Goal: Find specific page/section: Find specific page/section

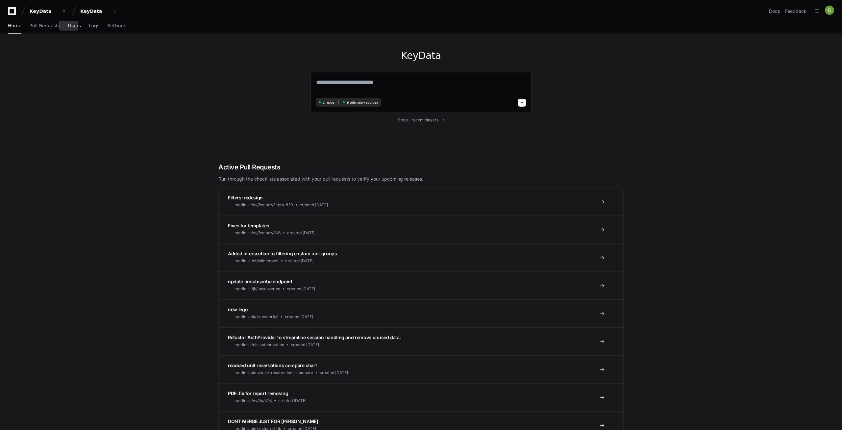
click at [68, 28] on span "Users" at bounding box center [74, 26] width 13 height 4
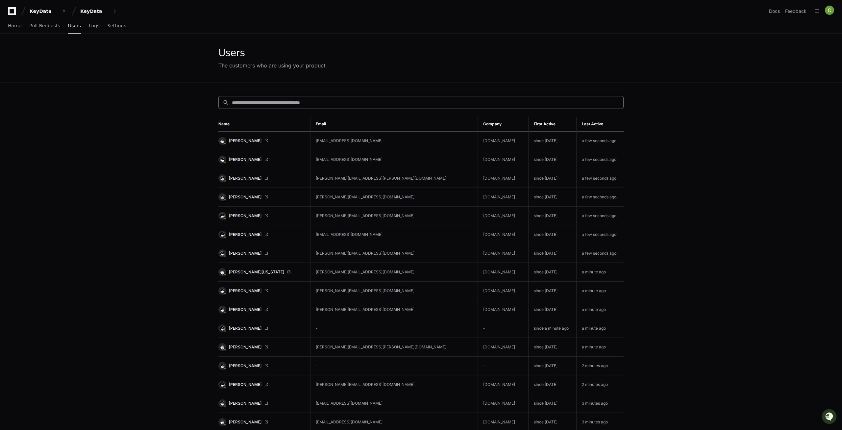
click at [256, 103] on input at bounding box center [426, 102] width 388 height 7
paste input "**********"
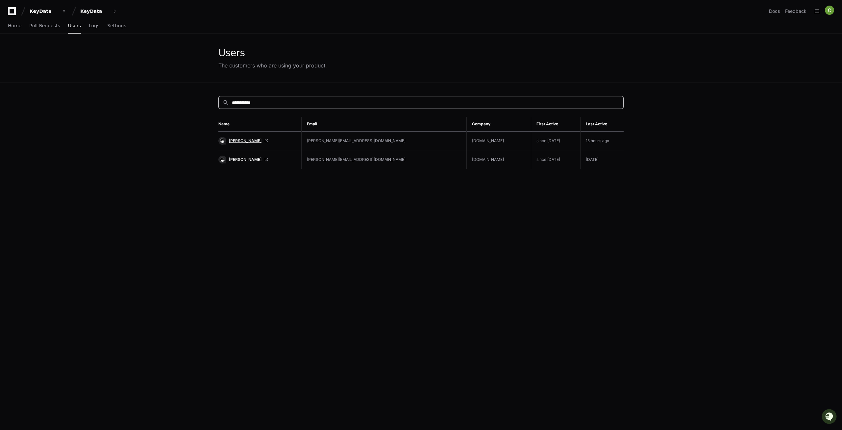
type input "**********"
click at [243, 139] on span "[PERSON_NAME]" at bounding box center [245, 140] width 33 height 5
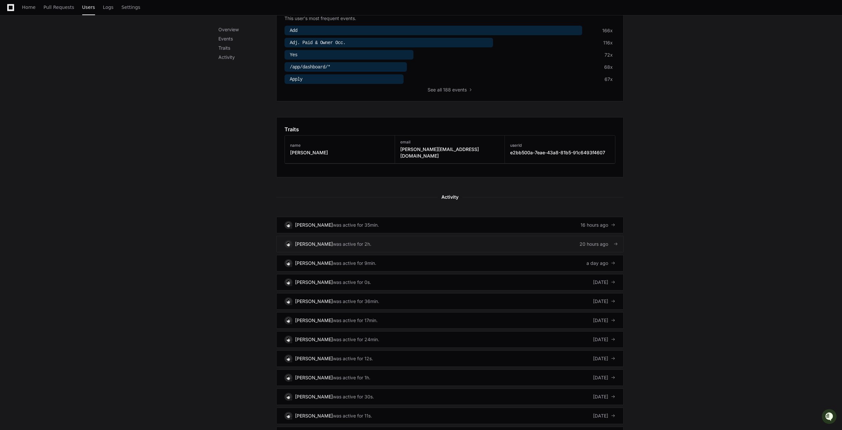
scroll to position [212, 0]
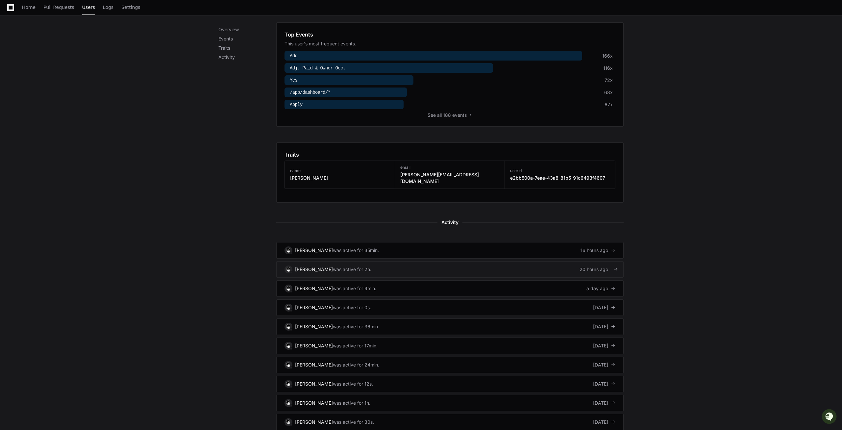
click at [593, 266] on div "20 hours ago" at bounding box center [598, 269] width 36 height 7
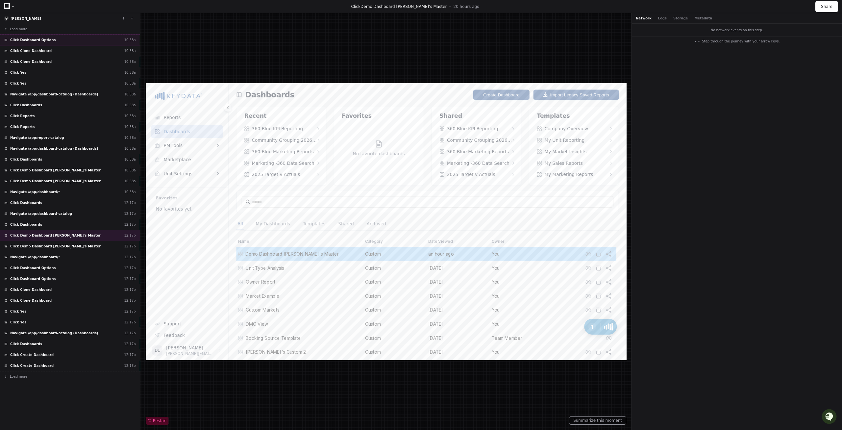
click at [41, 44] on div "Click Dashboard Options 10:58a" at bounding box center [70, 40] width 140 height 11
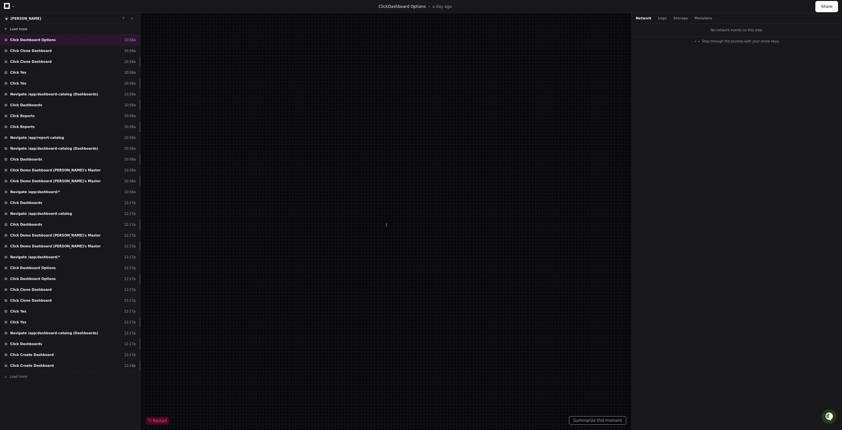
click at [27, 29] on button "Load more" at bounding box center [70, 29] width 140 height 11
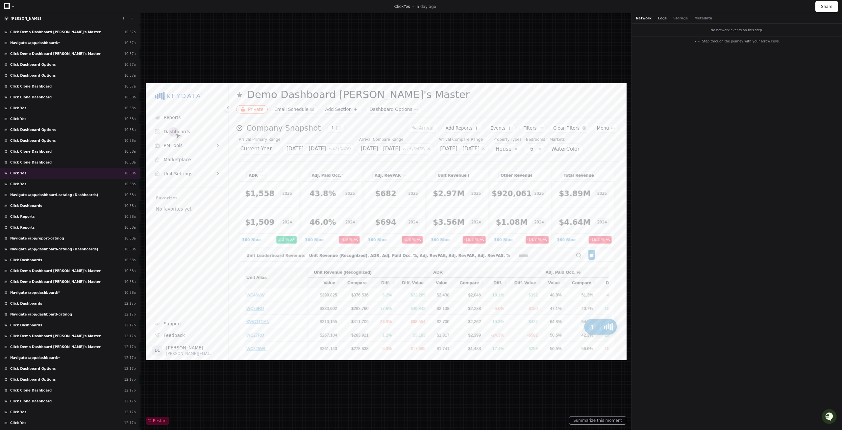
click at [461, 204] on button "Logs" at bounding box center [447, 206] width 27 height 5
click at [674, 20] on button "Storage" at bounding box center [681, 18] width 14 height 5
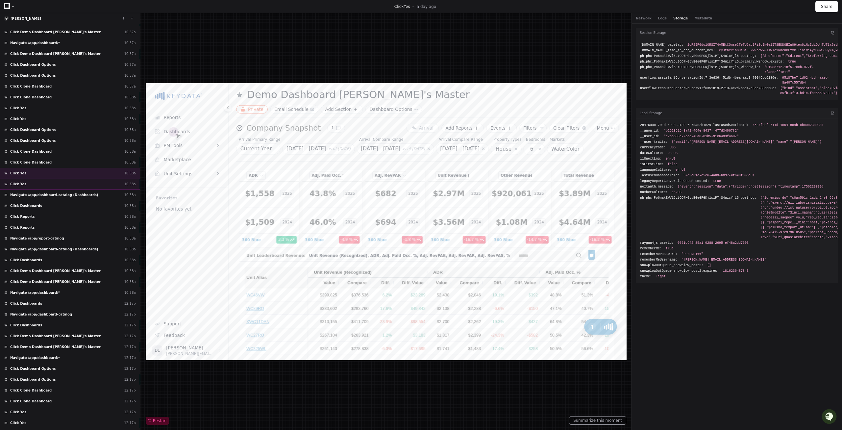
click at [40, 180] on div "Click Yes 10:58a" at bounding box center [70, 184] width 140 height 11
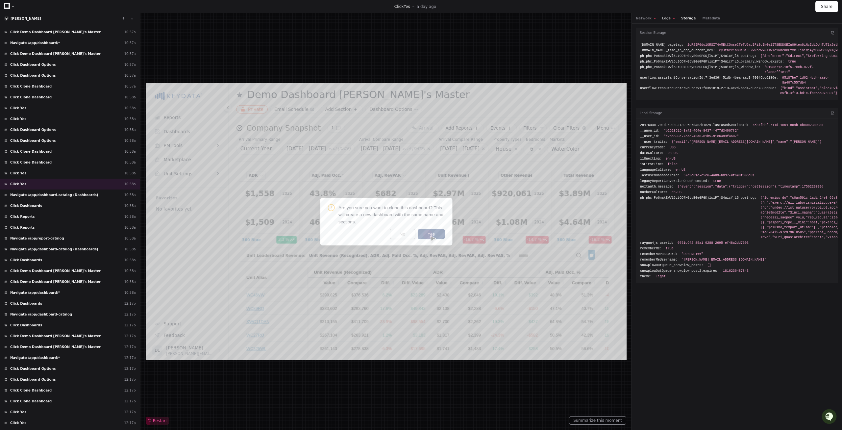
click at [461, 204] on button "Logs" at bounding box center [447, 206] width 27 height 5
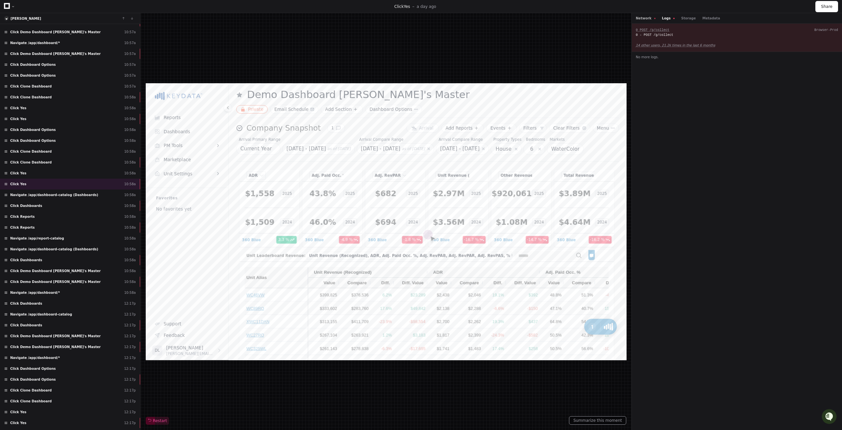
click at [461, 203] on button "Network" at bounding box center [447, 206] width 27 height 7
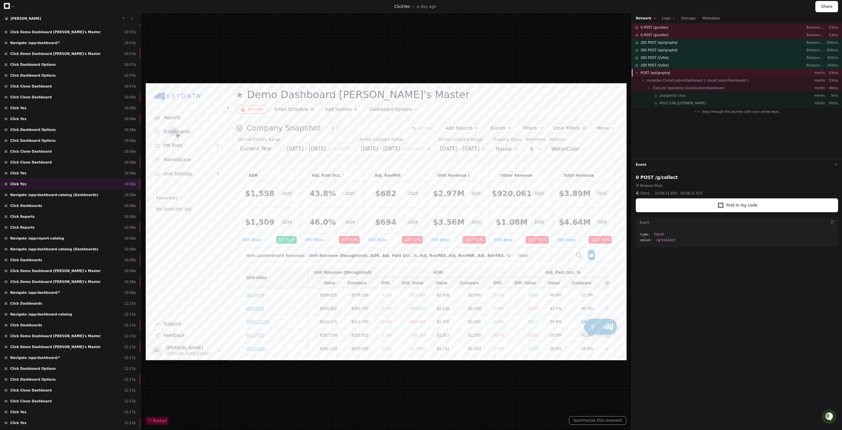
click at [0, 0] on span "POST /api/graphql" at bounding box center [0, 0] width 0 height 0
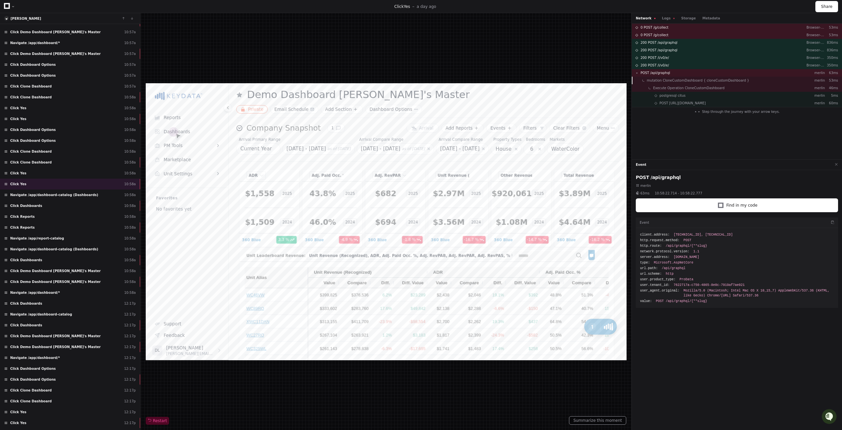
click at [0, 0] on span "mutation CloneCustomDashboard { cloneCustomDashboard }" at bounding box center [0, 0] width 0 height 0
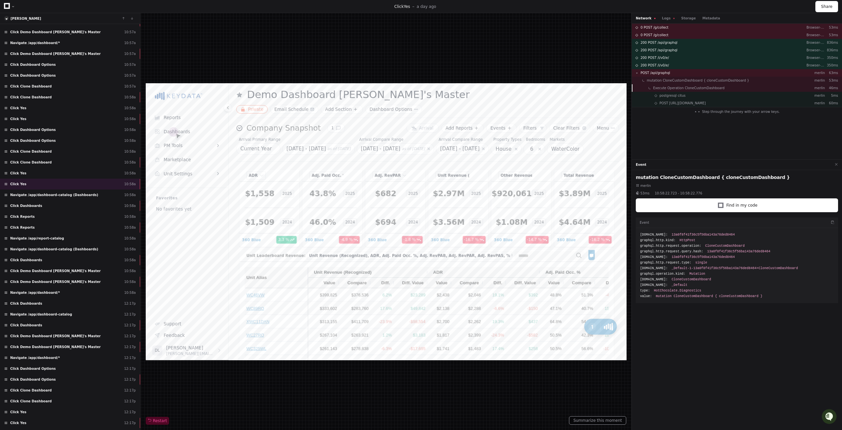
click at [0, 0] on span "Execute Operation CloneCustomDashboard" at bounding box center [0, 0] width 0 height 0
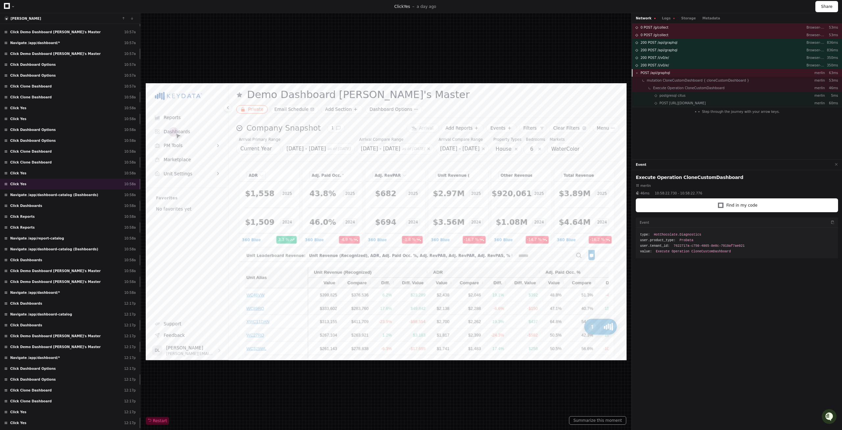
click at [672, 73] on div "POST /api/graphql merlin 63ms" at bounding box center [737, 73] width 210 height 8
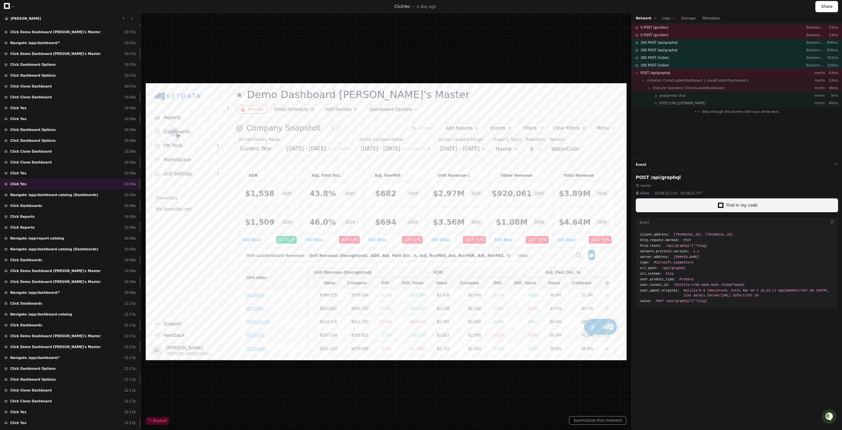
click at [347, 401] on span "Find in my code" at bounding box center [290, 403] width 113 height 5
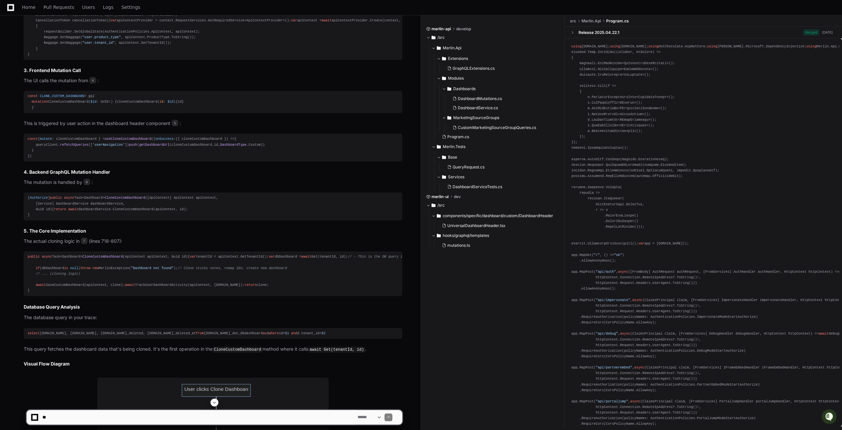
scroll to position [603, 0]
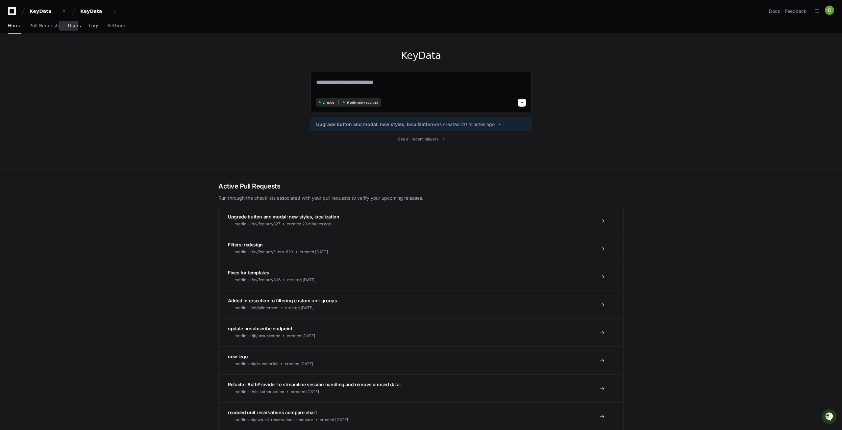
click at [68, 26] on span "Users" at bounding box center [74, 26] width 13 height 4
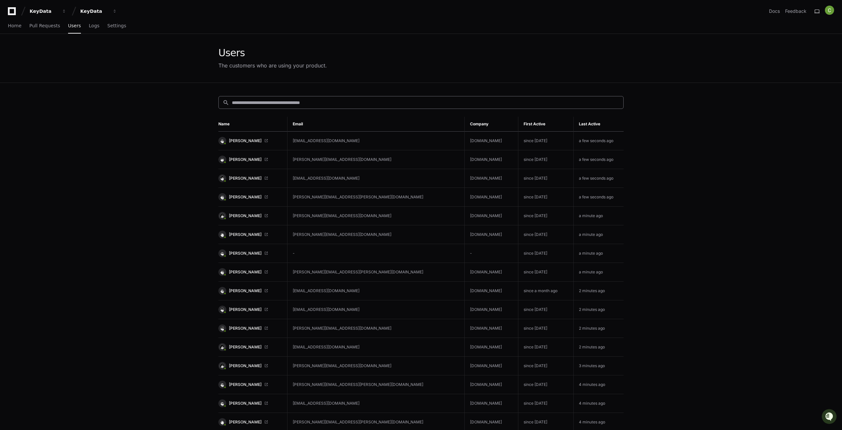
click at [248, 103] on input at bounding box center [426, 102] width 388 height 7
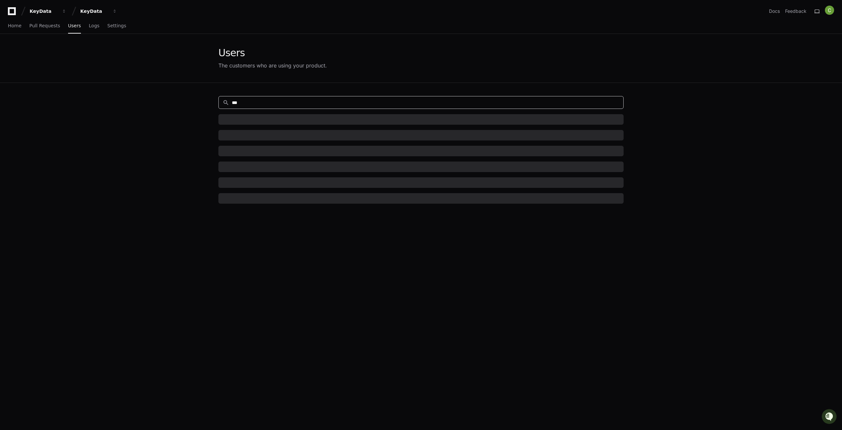
click at [242, 101] on input "***" at bounding box center [426, 102] width 388 height 7
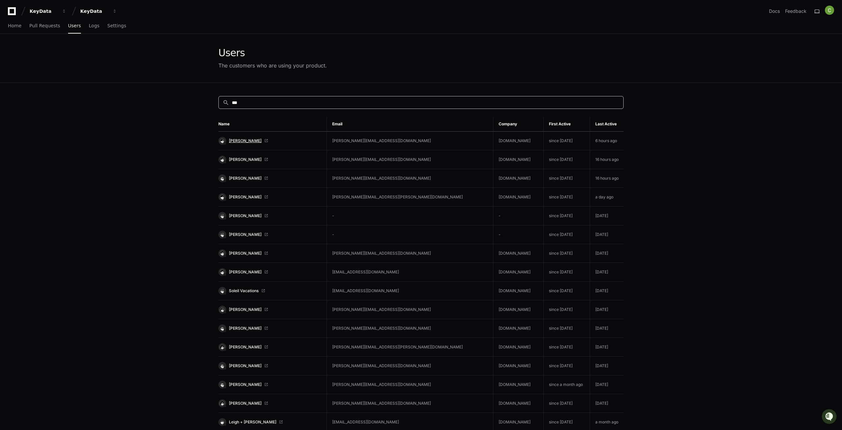
type input "***"
click at [238, 141] on span "Daniel Leifeld" at bounding box center [245, 140] width 33 height 5
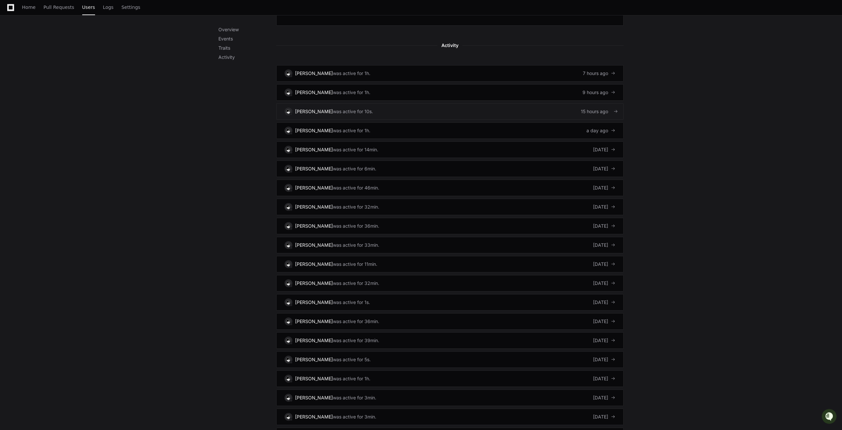
scroll to position [369, 0]
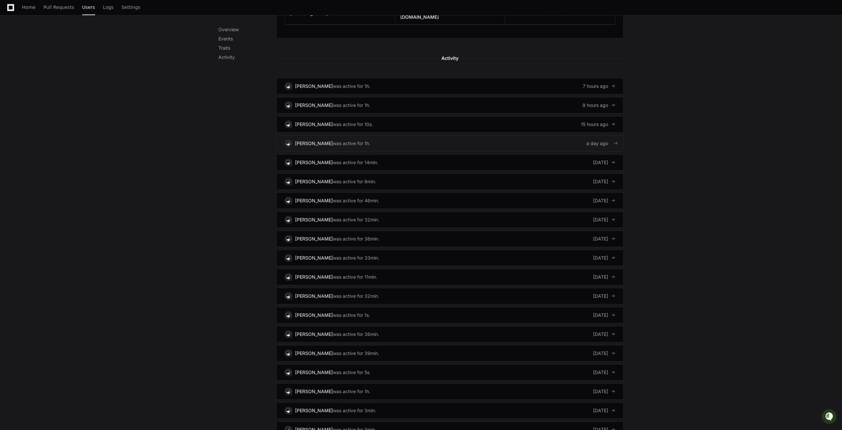
click at [597, 140] on div "a day ago" at bounding box center [601, 143] width 29 height 7
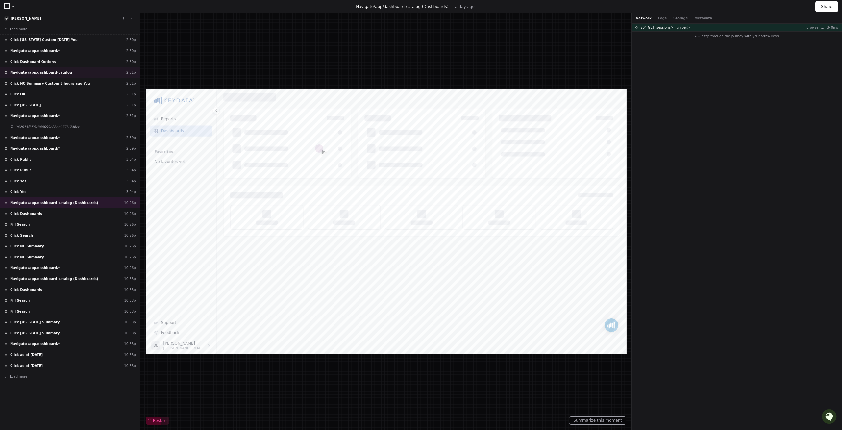
click at [65, 74] on div "Navigate /app/dashboard-catalog 2:51p" at bounding box center [70, 72] width 140 height 11
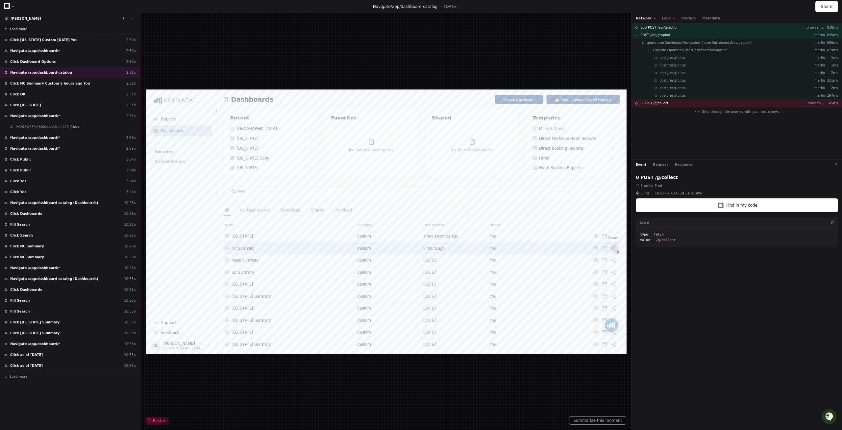
click at [26, 27] on button "Load more" at bounding box center [70, 29] width 140 height 11
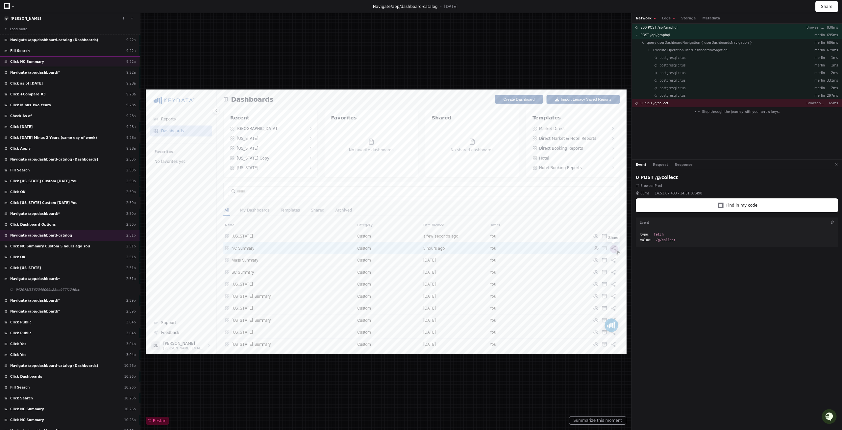
click at [53, 63] on div "Click NC Summary 9:22a" at bounding box center [70, 61] width 140 height 11
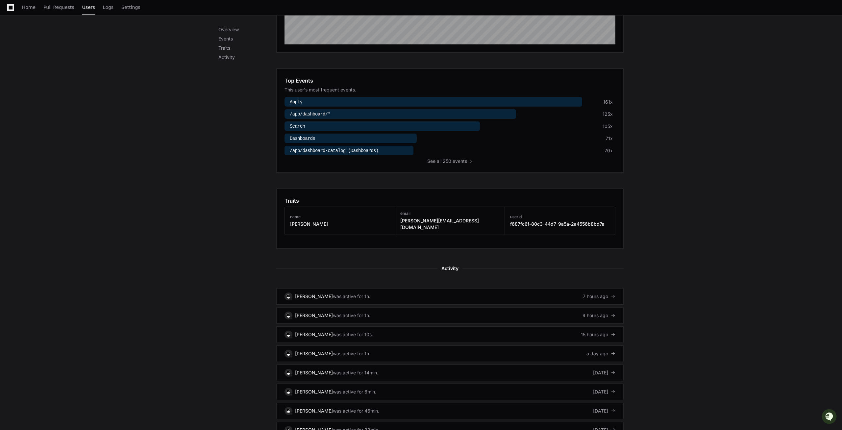
scroll to position [195, 0]
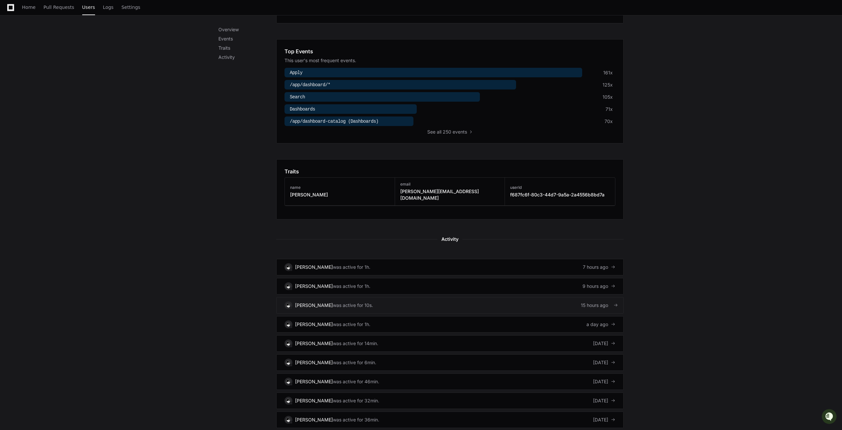
click at [351, 302] on div "was active for 10s." at bounding box center [353, 305] width 40 height 7
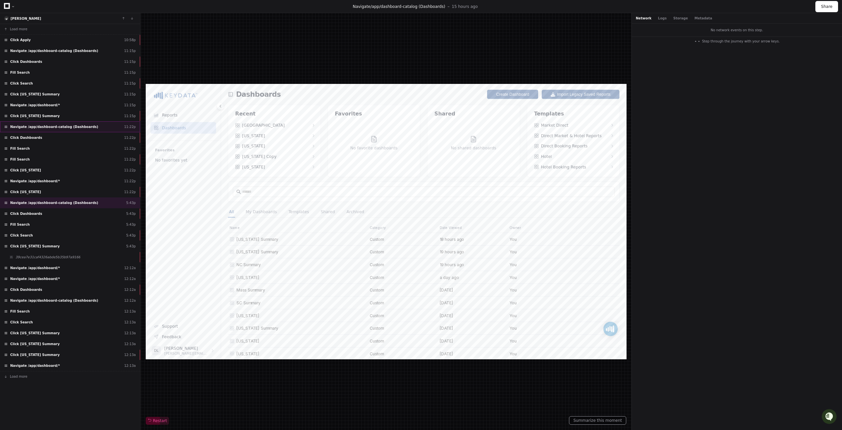
click at [56, 130] on div "Navigate /app/dashboard-catalog (Dashboards) 11:22p" at bounding box center [70, 126] width 140 height 11
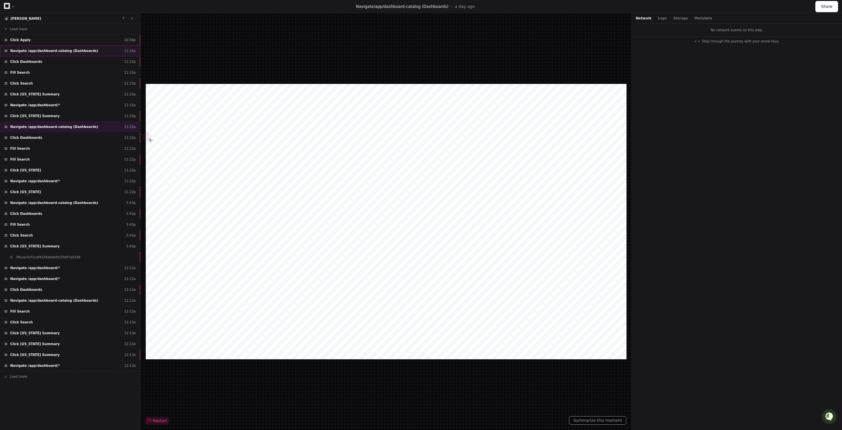
click at [52, 54] on div "Navigate /app/dashboard-catalog (Dashboards) 11:15p" at bounding box center [70, 50] width 140 height 11
click at [39, 63] on div "Click Dashboards 11:15p" at bounding box center [70, 61] width 140 height 11
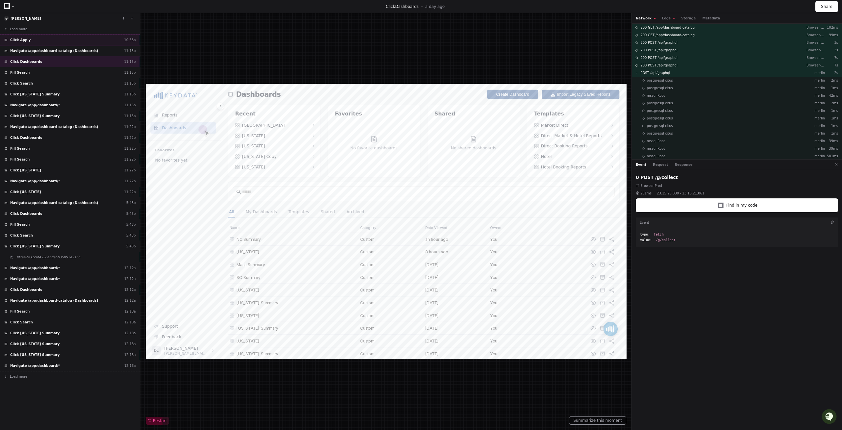
click at [41, 37] on div "Click Apply 10:58p" at bounding box center [70, 40] width 140 height 11
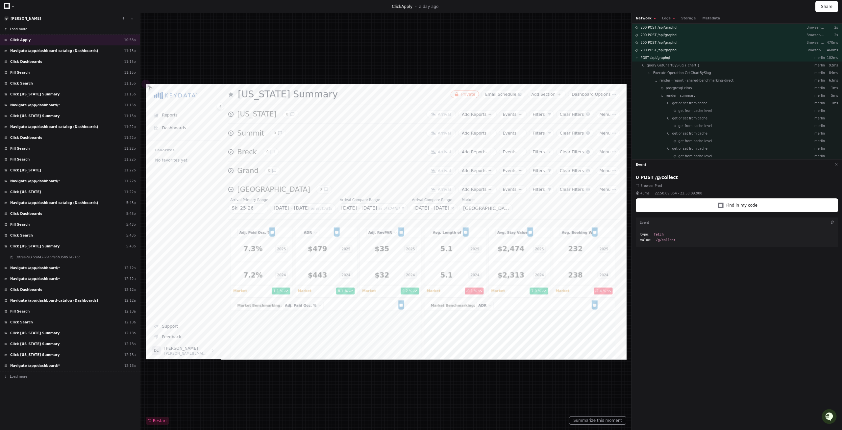
click at [38, 27] on button "Load more" at bounding box center [70, 29] width 140 height 11
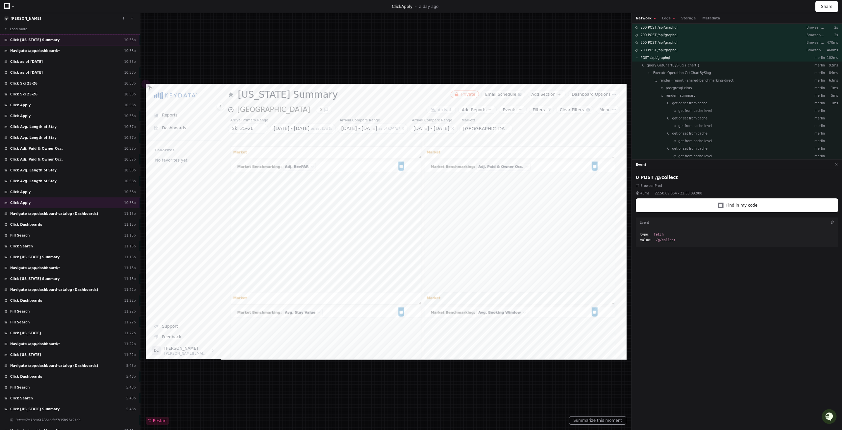
click at [45, 41] on span "Click Colorado Summary" at bounding box center [34, 40] width 49 height 5
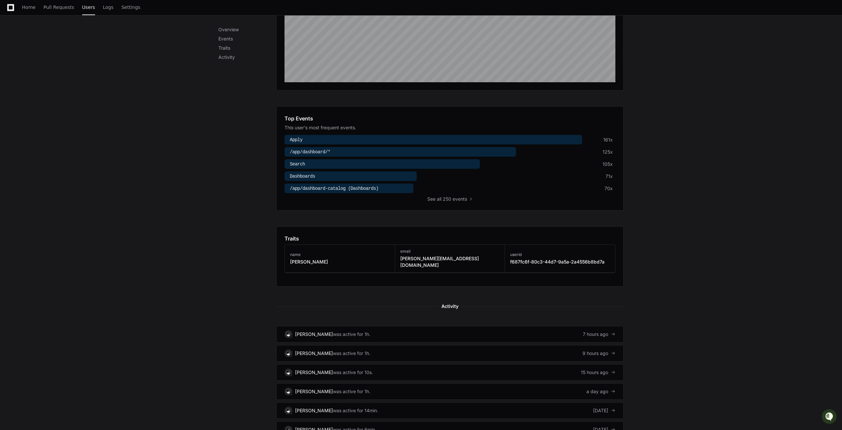
scroll to position [262, 0]
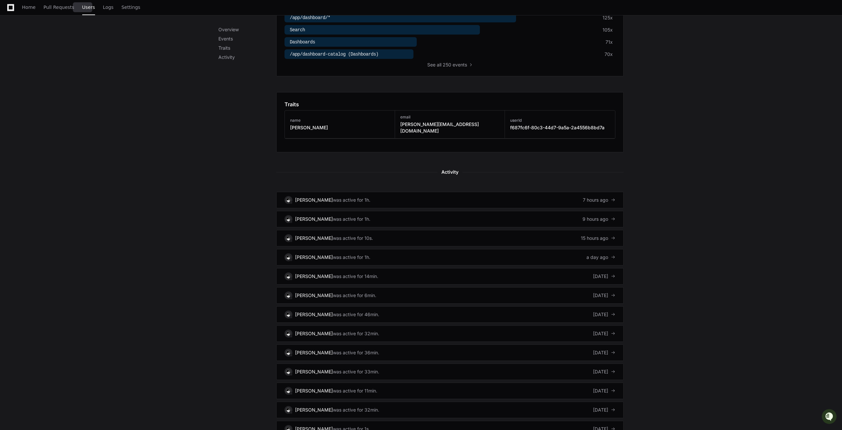
click at [86, 7] on span "Users" at bounding box center [88, 7] width 13 height 4
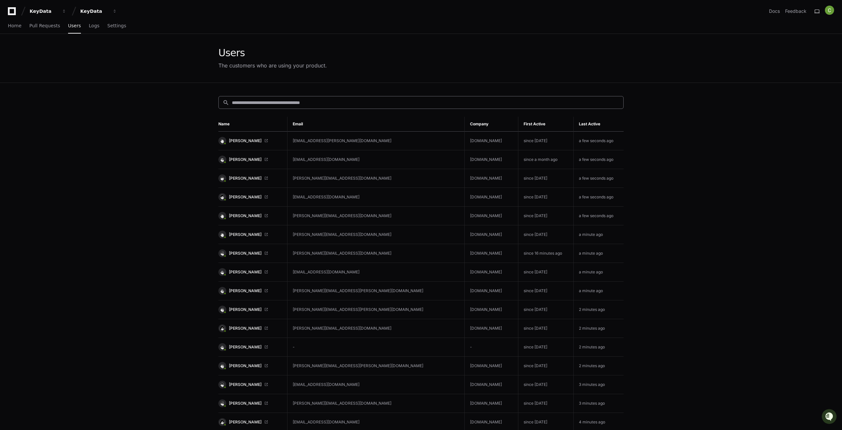
click at [253, 101] on input at bounding box center [426, 102] width 388 height 7
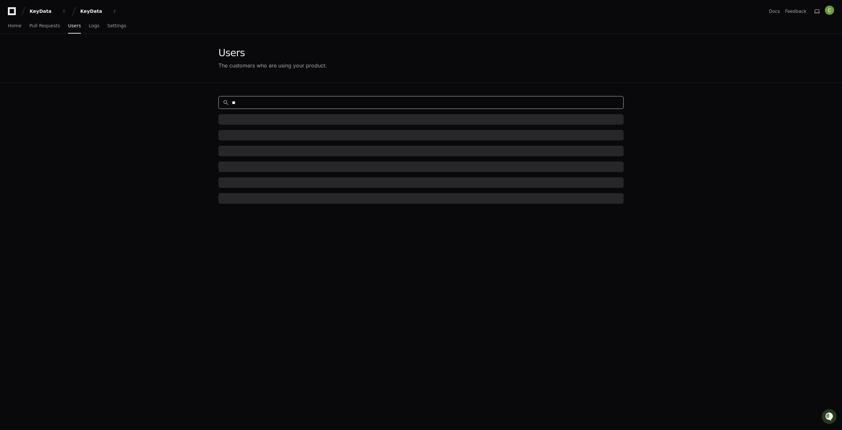
type input "*"
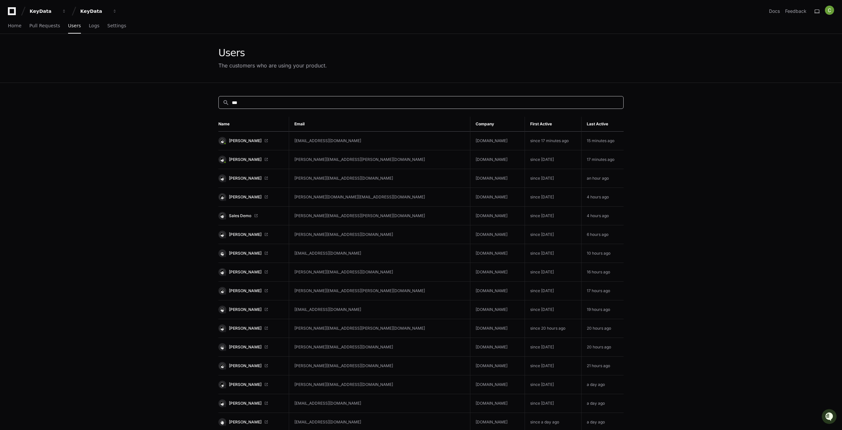
click at [237, 101] on input "***" at bounding box center [426, 102] width 388 height 7
paste input "********"
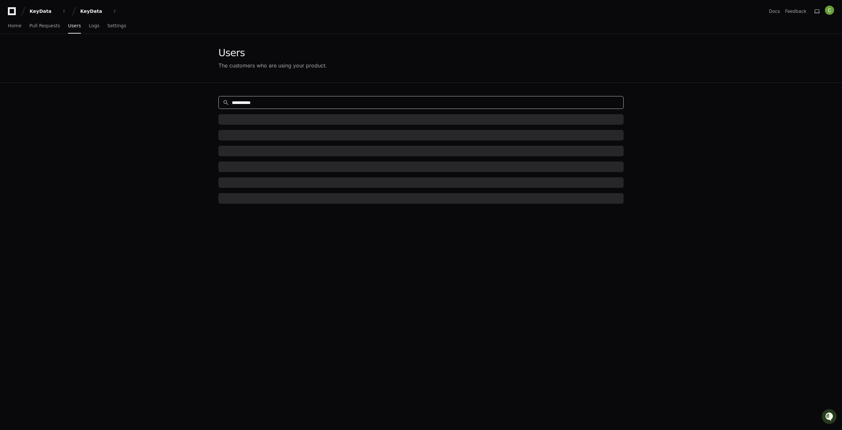
type input "**********"
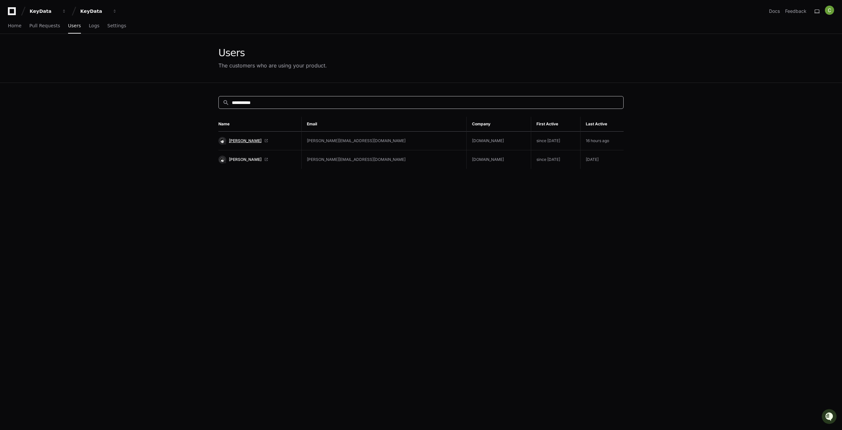
click at [243, 140] on span "[PERSON_NAME]" at bounding box center [245, 140] width 33 height 5
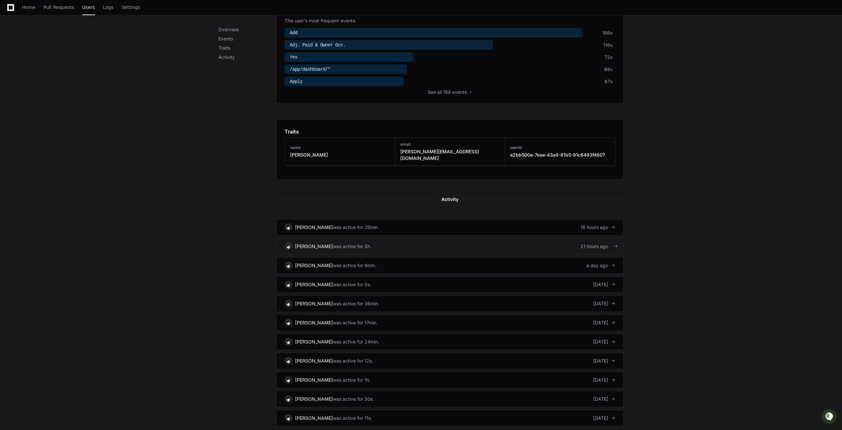
click at [593, 243] on div "21 hours ago" at bounding box center [598, 246] width 35 height 7
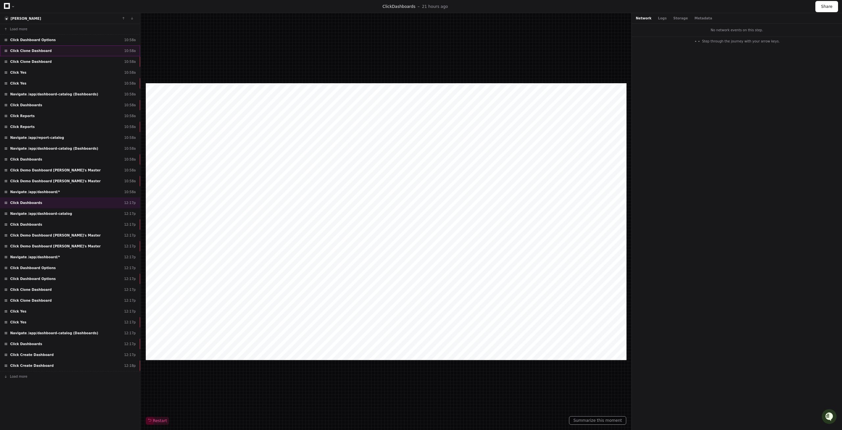
click at [35, 49] on span "Click Clone Dashboard" at bounding box center [30, 50] width 41 height 5
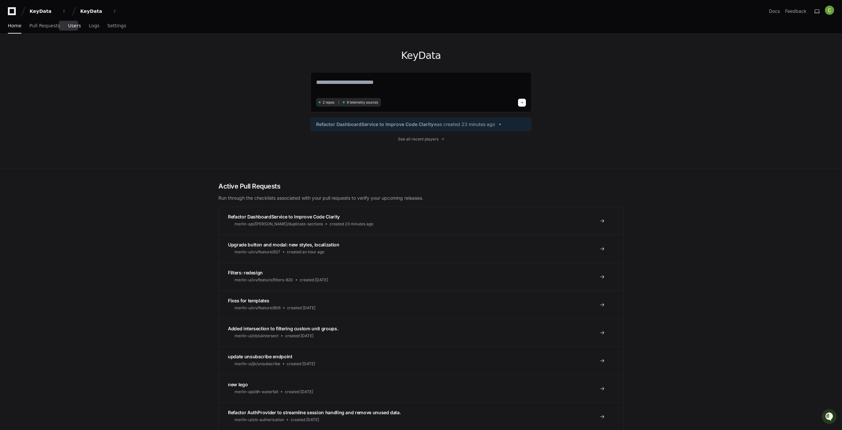
click at [69, 27] on span "Users" at bounding box center [74, 26] width 13 height 4
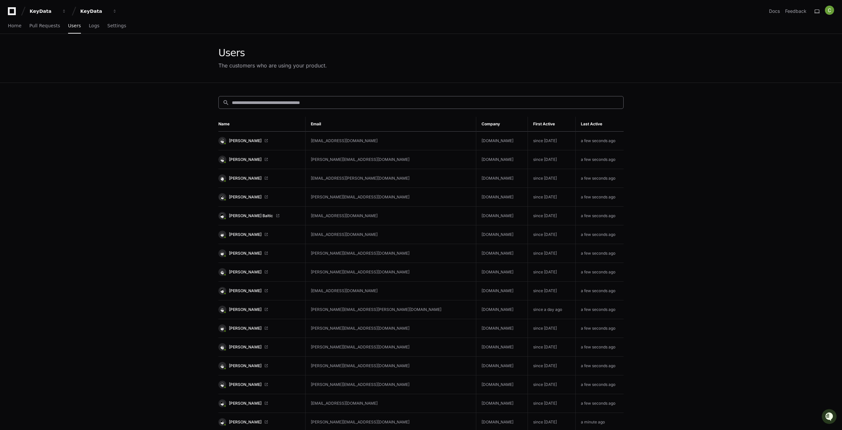
click at [266, 102] on input at bounding box center [426, 102] width 388 height 7
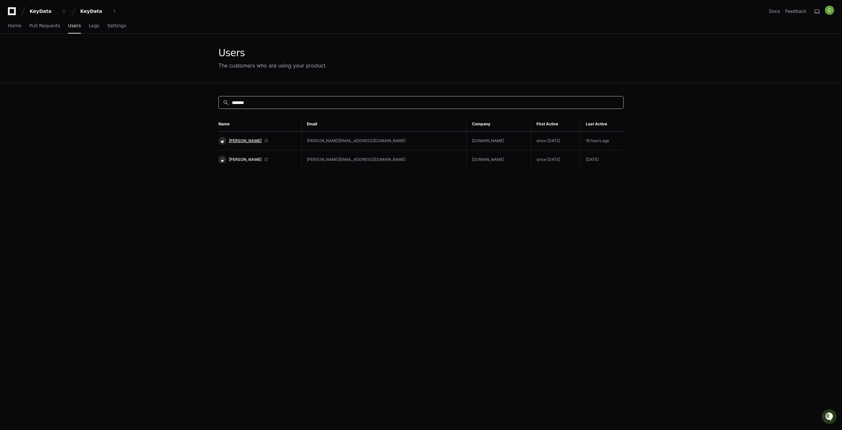
type input "*******"
click at [240, 140] on span "[PERSON_NAME]" at bounding box center [245, 140] width 33 height 5
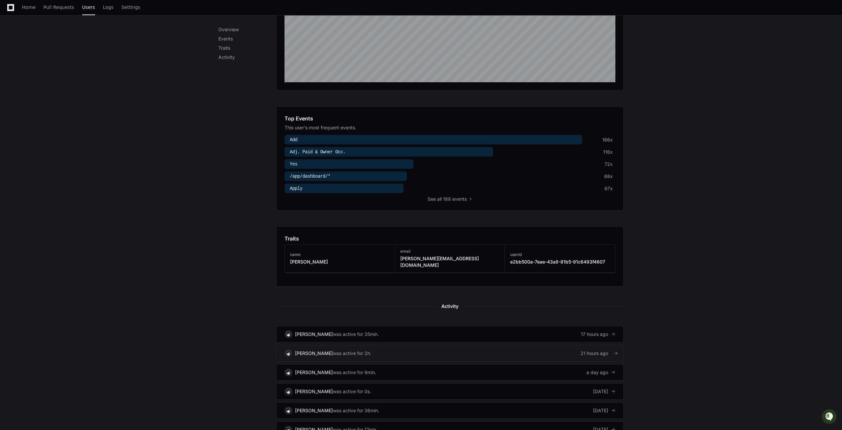
click at [599, 350] on div "21 hours ago" at bounding box center [598, 353] width 35 height 7
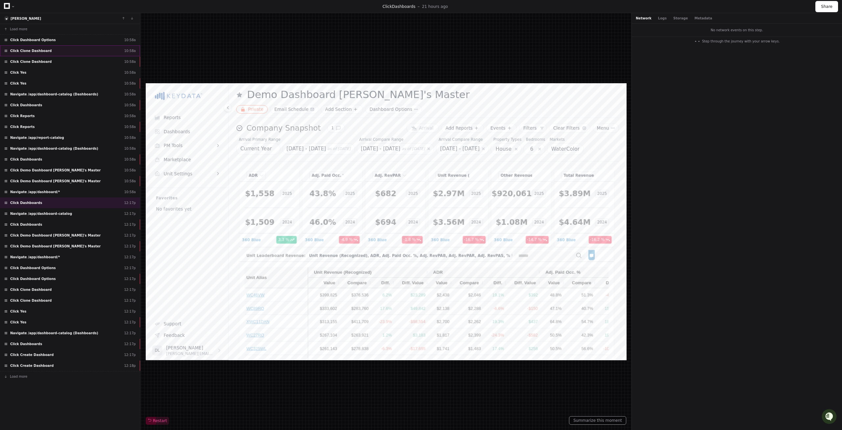
click at [47, 51] on div "Click Clone Dashboard 10:58a" at bounding box center [70, 50] width 140 height 11
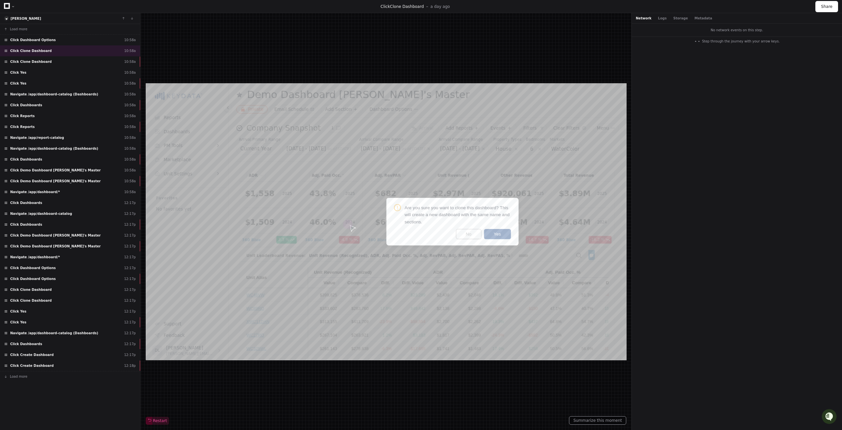
click at [197, 242] on div at bounding box center [386, 221] width 481 height 277
